Goal: Task Accomplishment & Management: Use online tool/utility

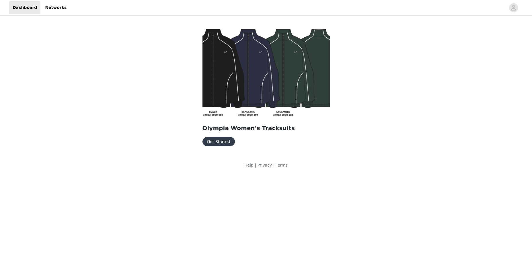
click at [224, 142] on button "Get Started" at bounding box center [219, 141] width 32 height 9
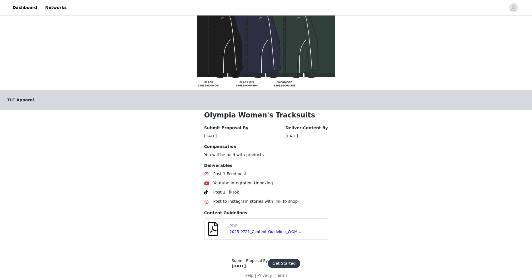
scroll to position [37, 0]
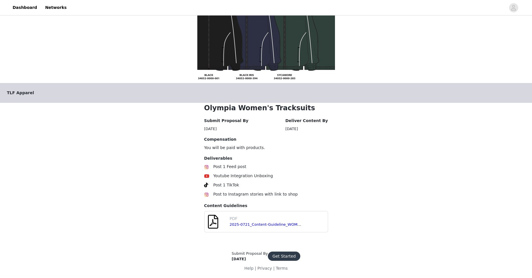
drag, startPoint x: 281, startPoint y: 257, endPoint x: 334, endPoint y: 179, distance: 94.5
click at [281, 257] on button "Get Started" at bounding box center [284, 255] width 32 height 9
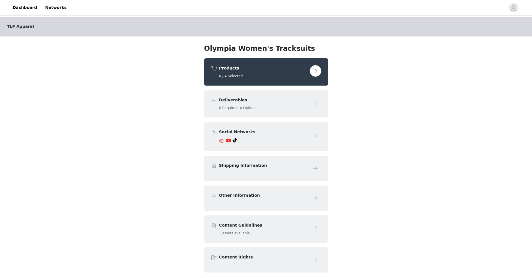
click at [312, 72] on button "button" at bounding box center [315, 70] width 11 height 11
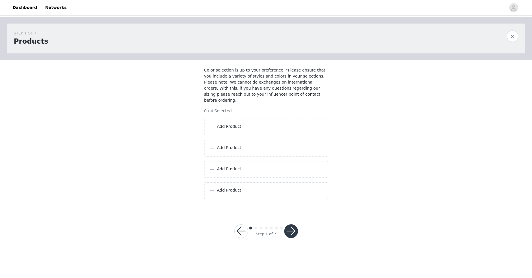
click at [249, 129] on p "Add Product" at bounding box center [270, 126] width 106 height 6
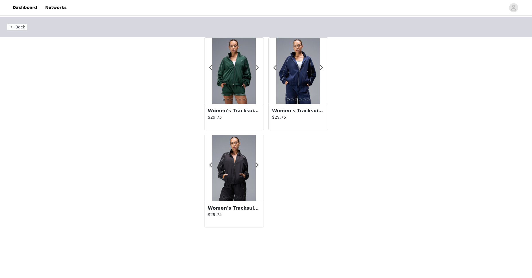
click at [19, 27] on button "Back" at bounding box center [17, 27] width 21 height 7
click at [25, 27] on button "Back" at bounding box center [17, 27] width 21 height 7
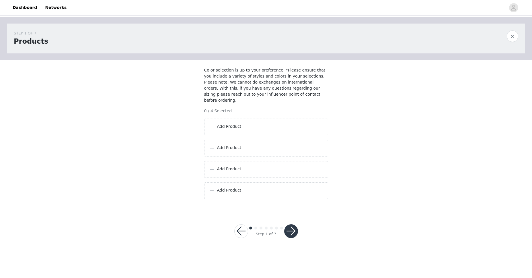
click at [243, 165] on div "Add Product" at bounding box center [266, 169] width 124 height 17
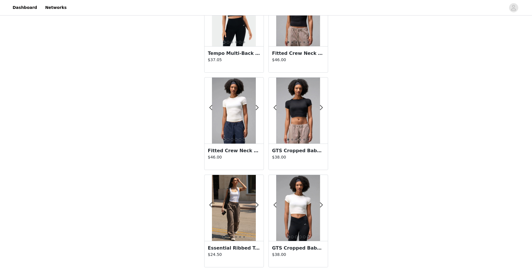
scroll to position [253, 0]
